Goal: Check status

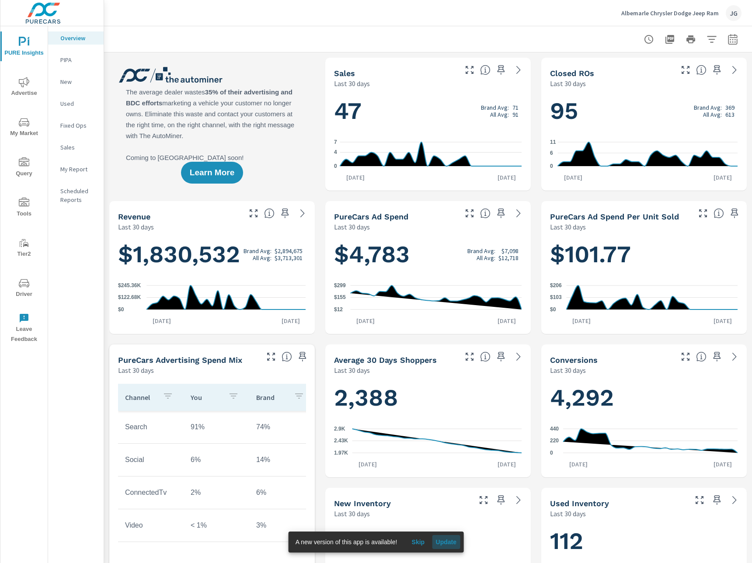
click at [445, 539] on span "Update" at bounding box center [445, 542] width 21 height 8
